Goal: Task Accomplishment & Management: Use online tool/utility

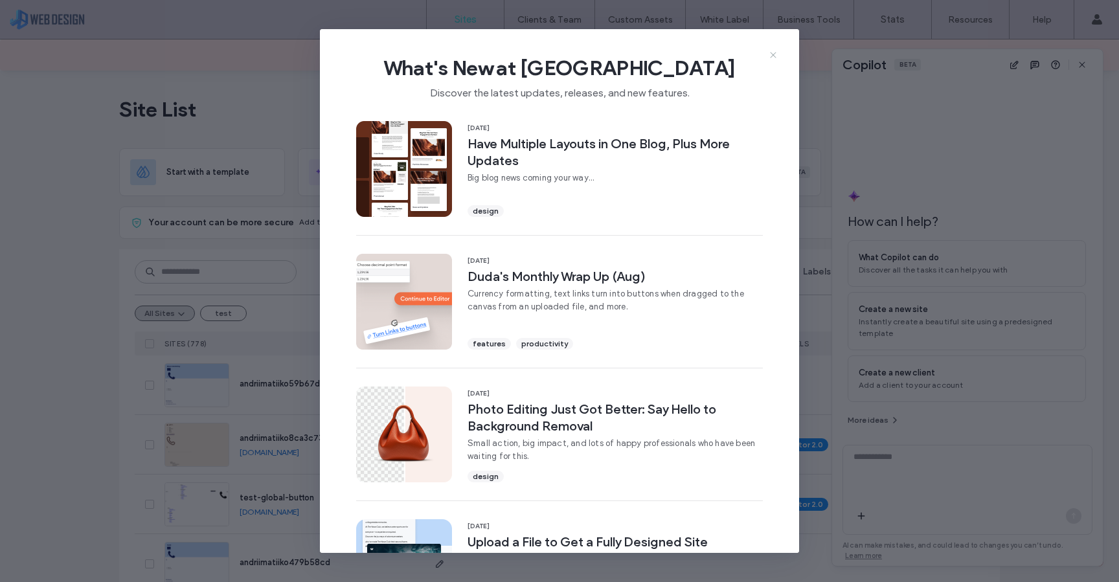
click at [775, 56] on icon at bounding box center [773, 55] width 10 height 10
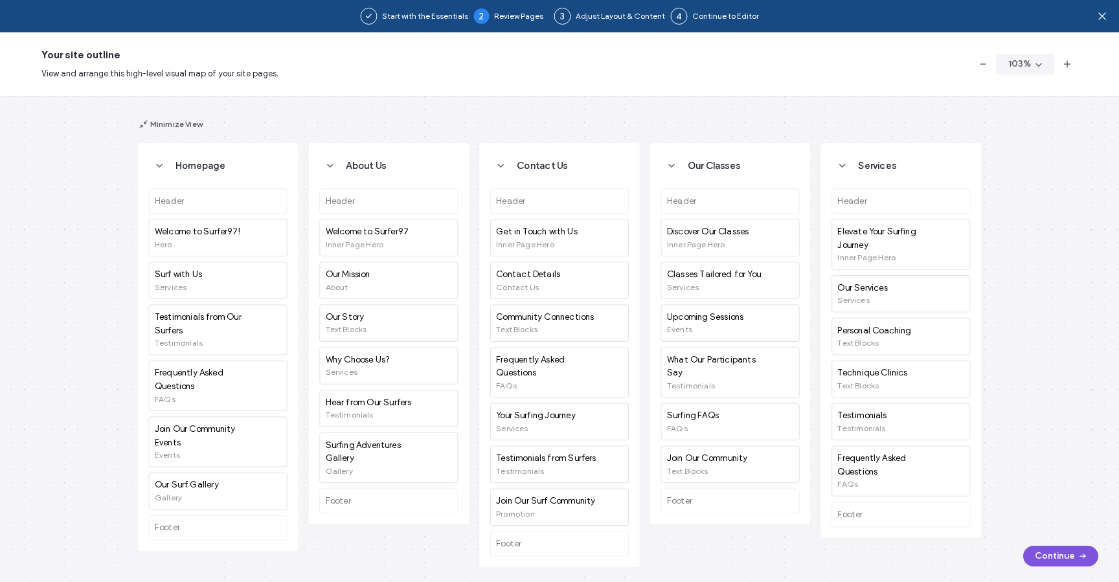
click at [1052, 558] on button "Continue" at bounding box center [1060, 556] width 75 height 21
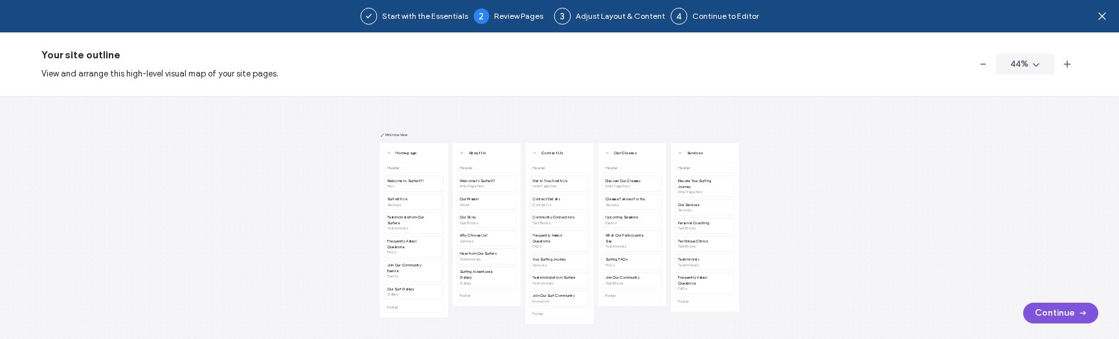
click at [1062, 319] on button "Continue" at bounding box center [1060, 312] width 75 height 21
click at [1036, 317] on button "Continue" at bounding box center [1060, 312] width 75 height 21
click at [1066, 305] on button "Continue" at bounding box center [1060, 312] width 75 height 21
click at [1062, 312] on button "Continue" at bounding box center [1060, 312] width 75 height 21
click at [1050, 313] on button "Continue" at bounding box center [1060, 312] width 75 height 21
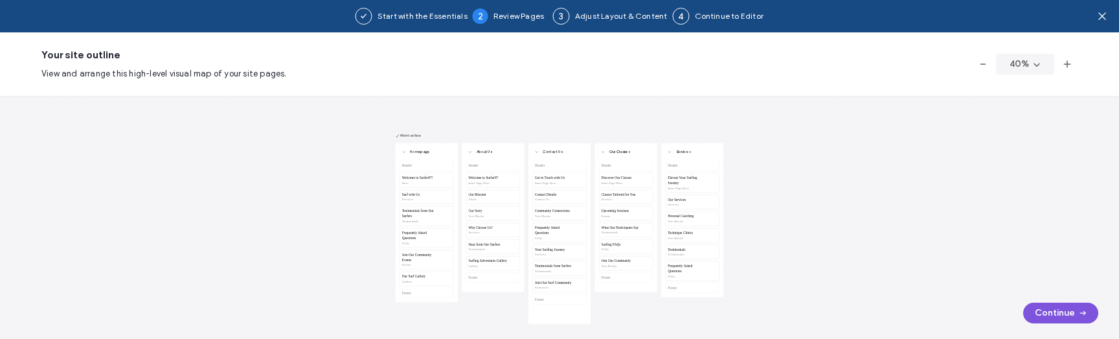
click at [1045, 310] on button "Continue" at bounding box center [1060, 312] width 75 height 21
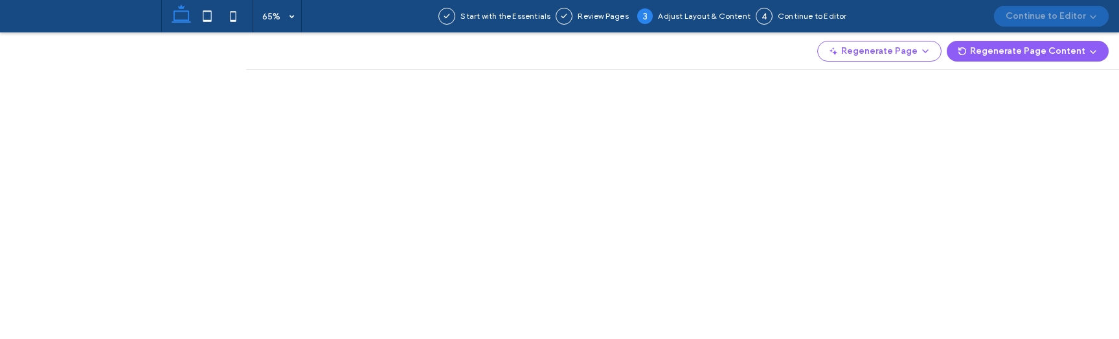
scroll to position [55, 0]
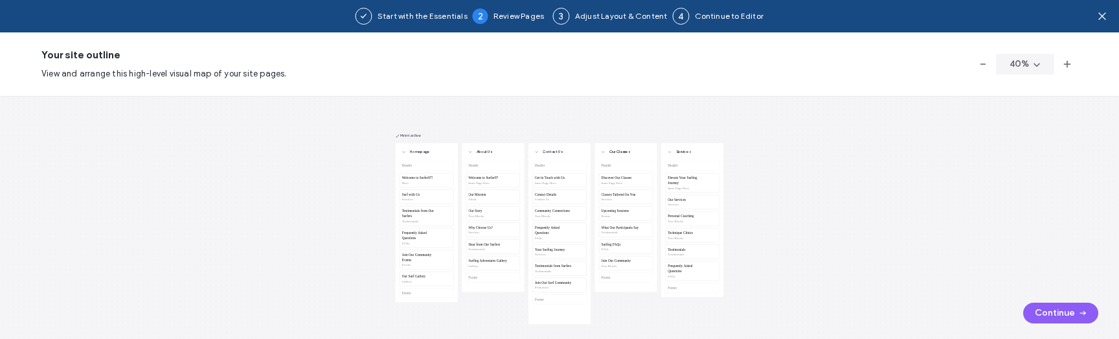
click at [1043, 314] on button "Continue" at bounding box center [1060, 312] width 75 height 21
click at [1054, 312] on button "Continue" at bounding box center [1060, 312] width 75 height 21
click at [1053, 312] on button "Continue" at bounding box center [1060, 312] width 75 height 21
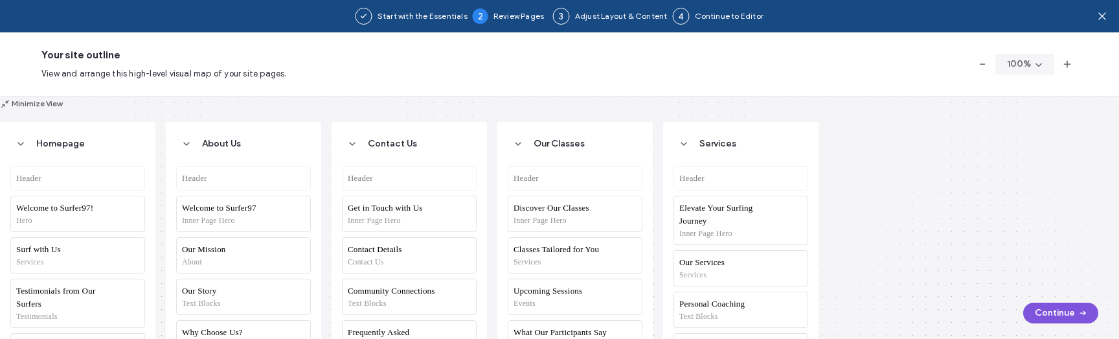
click at [1031, 317] on button "Continue" at bounding box center [1060, 312] width 75 height 21
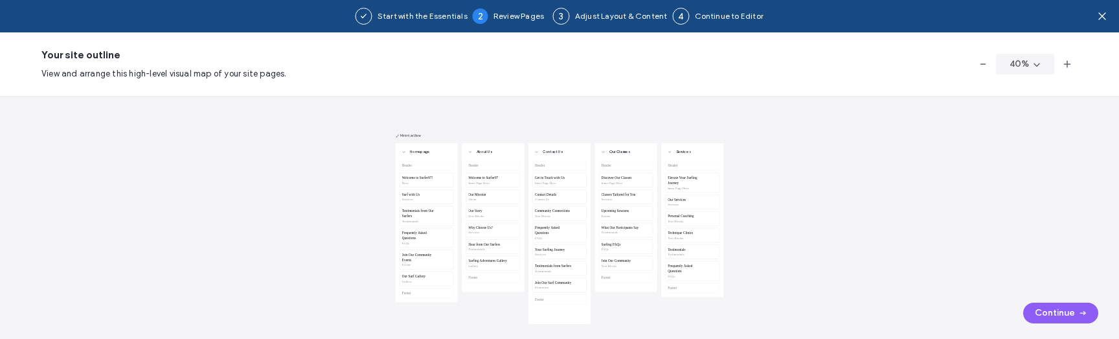
click at [1056, 315] on button "Continue" at bounding box center [1060, 312] width 75 height 21
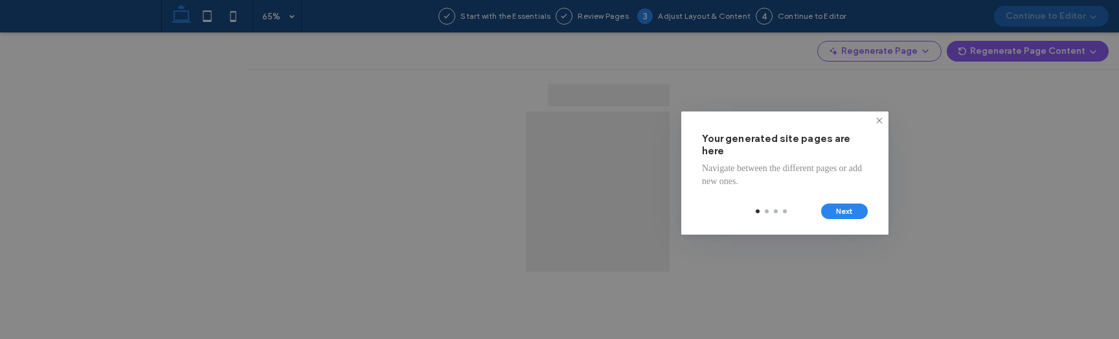
click at [846, 212] on button "Next" at bounding box center [844, 211] width 47 height 16
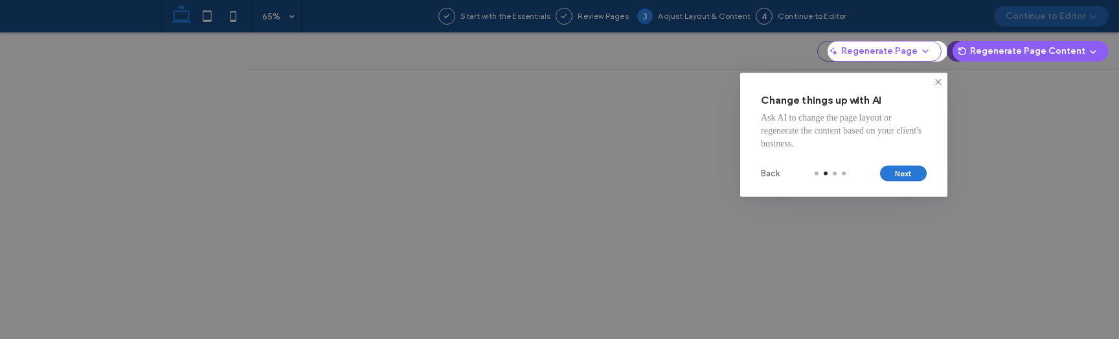
click at [907, 173] on button "Next" at bounding box center [903, 174] width 47 height 16
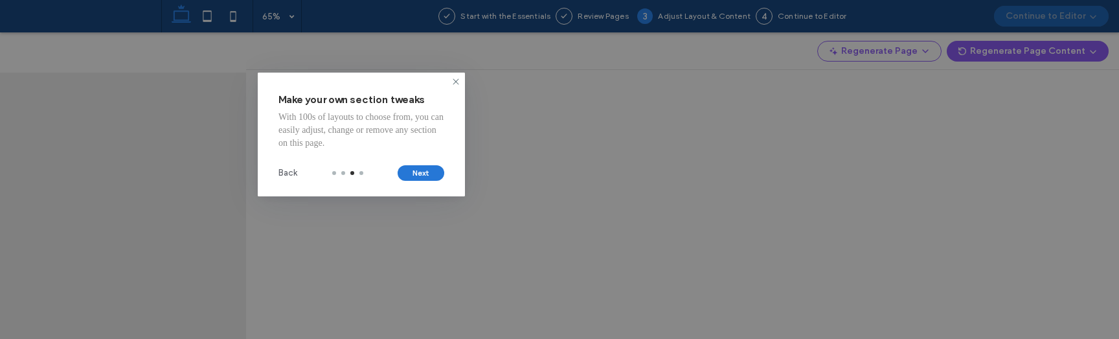
click at [435, 173] on button "Next" at bounding box center [421, 173] width 47 height 16
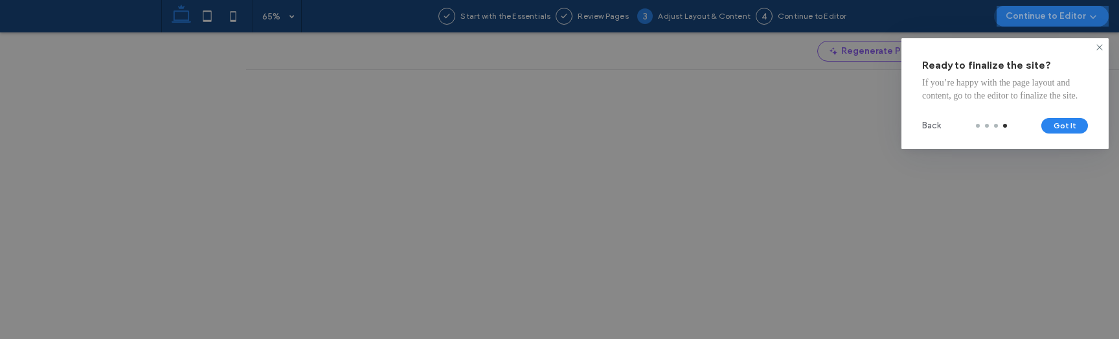
click at [1056, 133] on button "Got It" at bounding box center [1065, 126] width 47 height 16
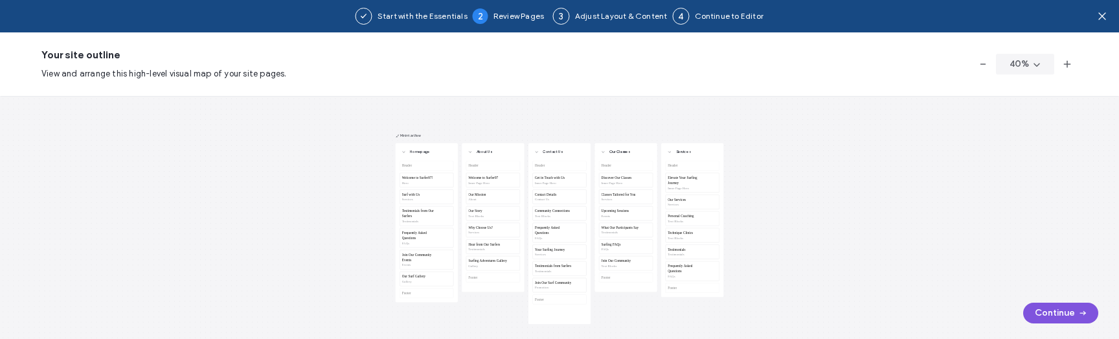
click at [1054, 315] on button "Continue" at bounding box center [1060, 312] width 75 height 21
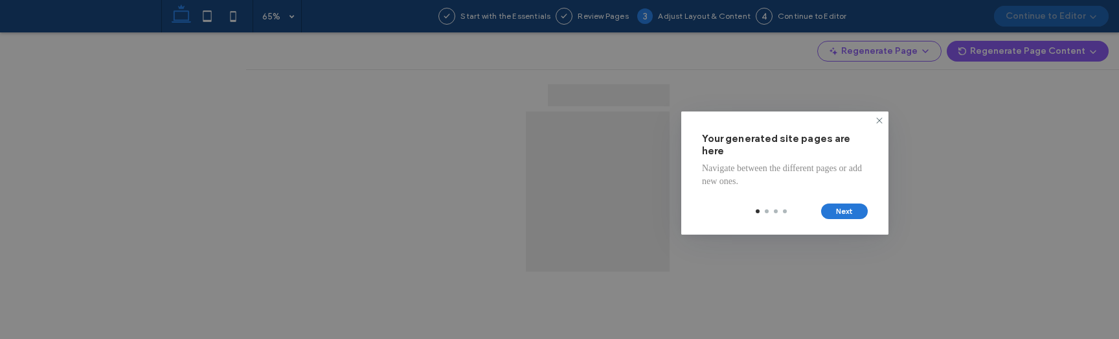
click at [847, 218] on button "Next" at bounding box center [844, 211] width 47 height 16
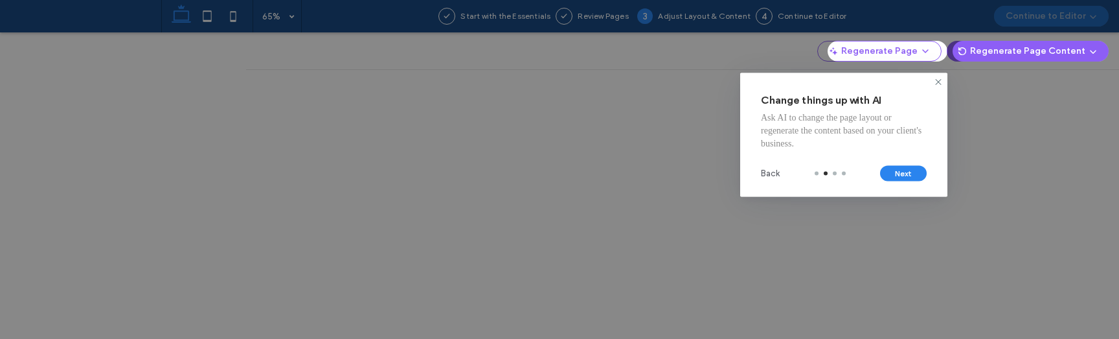
click at [847, 218] on div at bounding box center [559, 169] width 1119 height 339
click at [904, 175] on button "Next" at bounding box center [903, 174] width 47 height 16
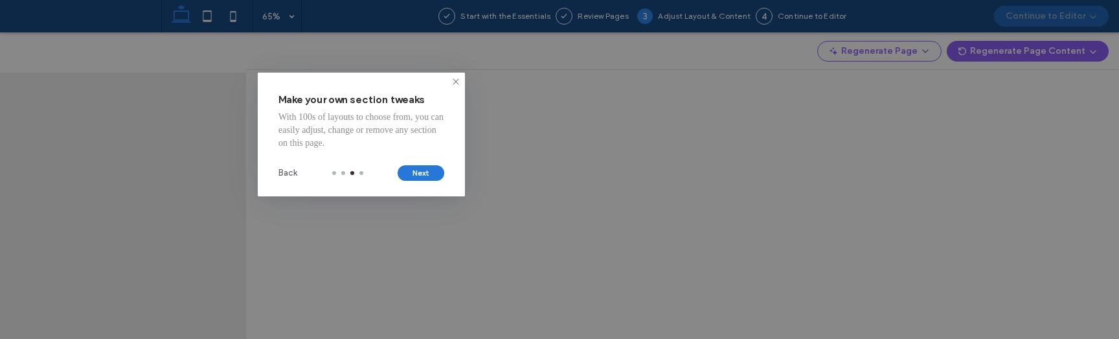
click at [441, 179] on button "Next" at bounding box center [421, 173] width 47 height 16
